Goal: Information Seeking & Learning: Learn about a topic

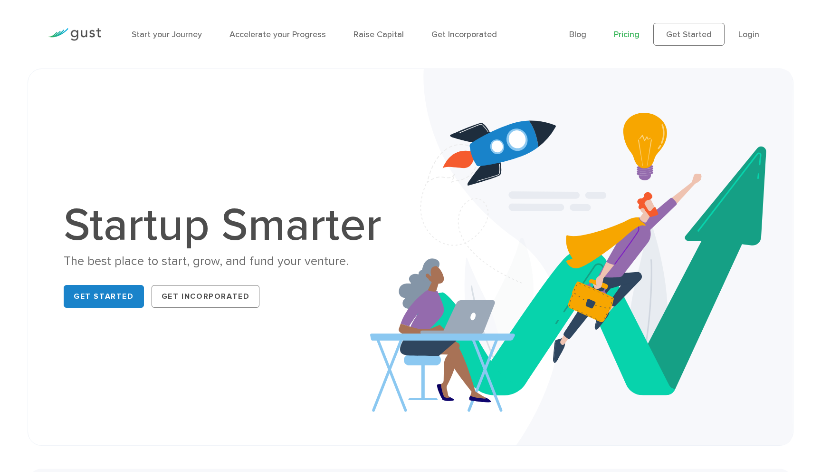
click at [633, 36] on link "Pricing" at bounding box center [627, 34] width 26 height 10
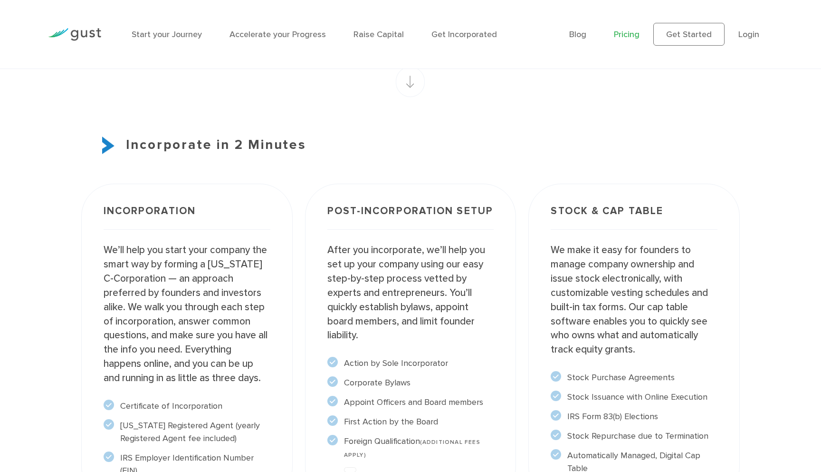
scroll to position [610, 0]
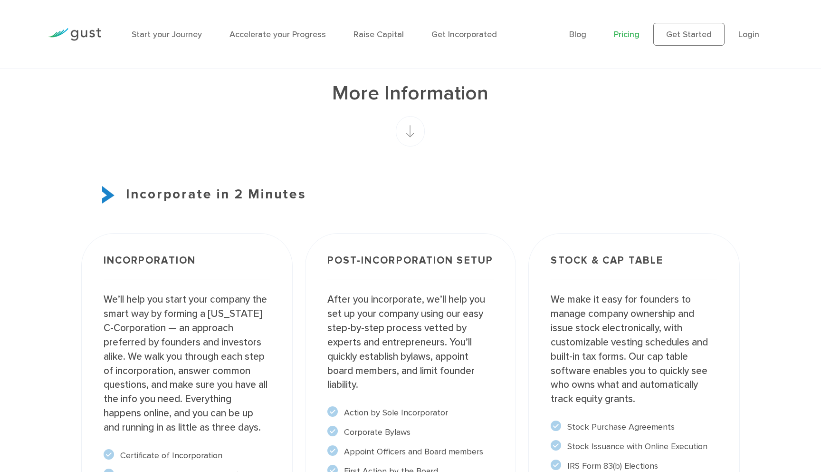
click at [199, 193] on h3 "Incorporate in 2 Minutes" at bounding box center [410, 194] width 659 height 20
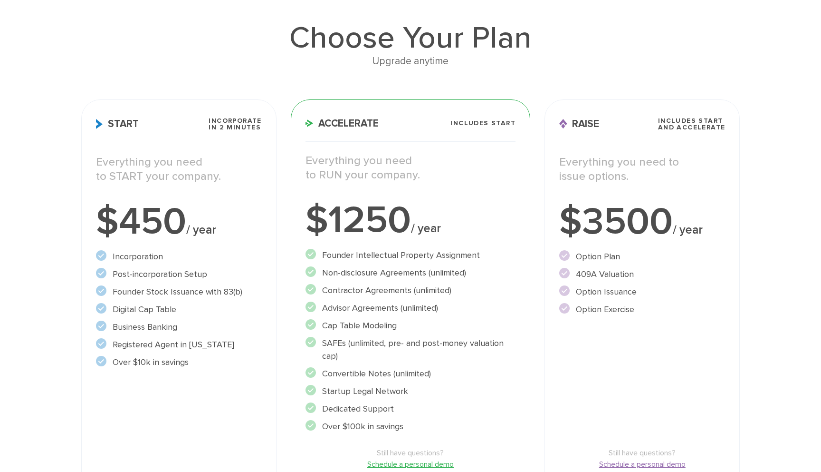
scroll to position [0, 0]
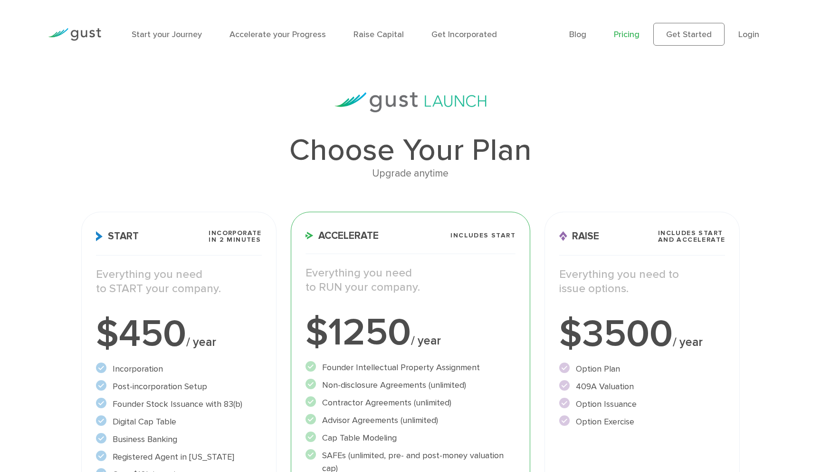
click at [88, 32] on img at bounding box center [74, 34] width 53 height 13
